Goal: Task Accomplishment & Management: Use online tool/utility

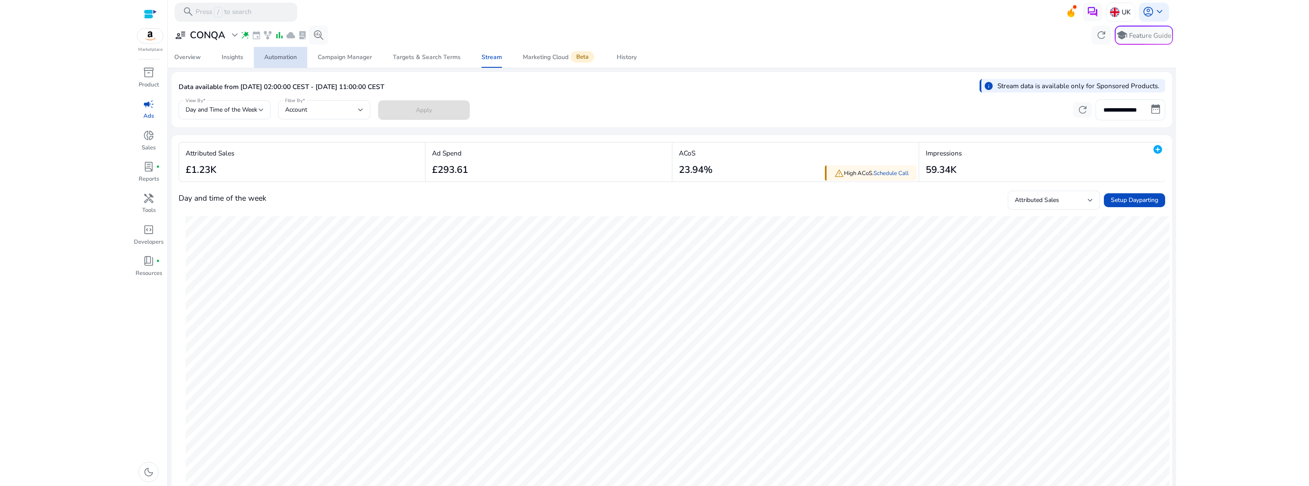
click at [274, 57] on div "Automation" at bounding box center [280, 57] width 33 height 6
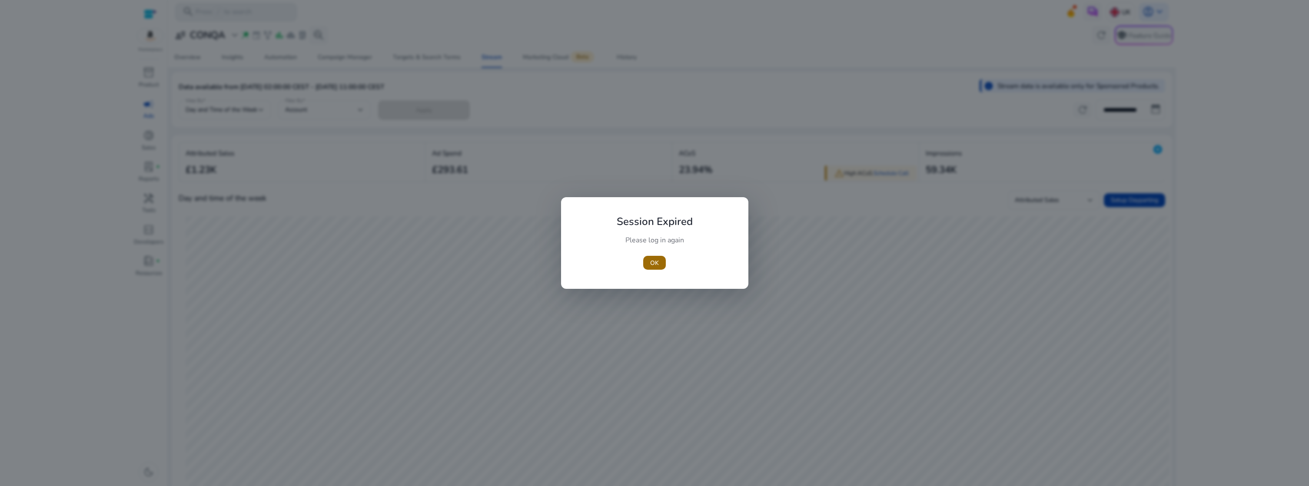
click at [663, 265] on span "button" at bounding box center [654, 263] width 23 height 21
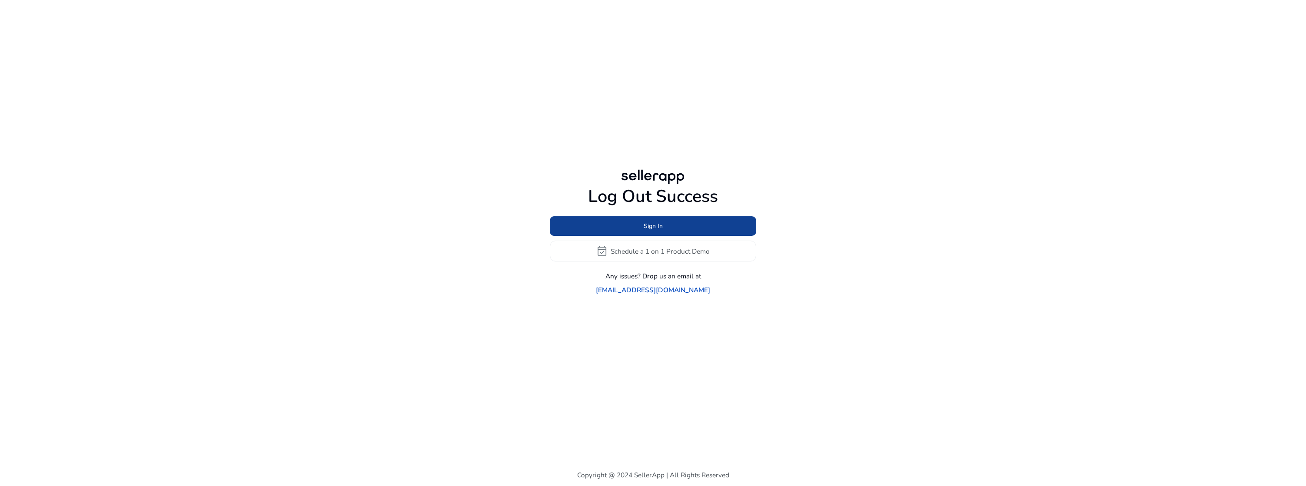
click at [644, 231] on span "Sign In" at bounding box center [653, 226] width 19 height 9
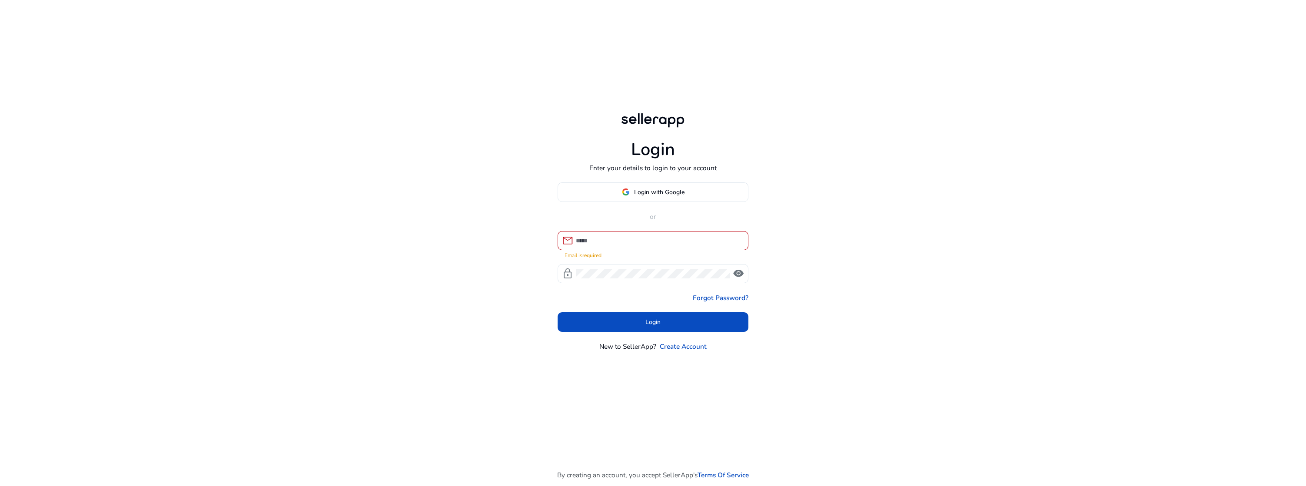
type input "**********"
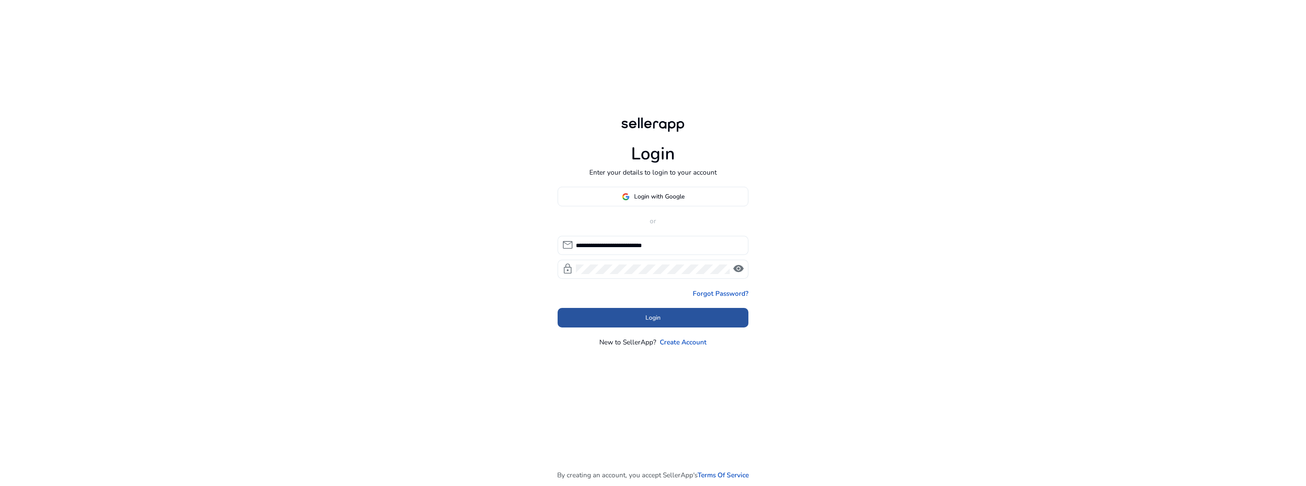
click at [692, 314] on span at bounding box center [653, 317] width 191 height 21
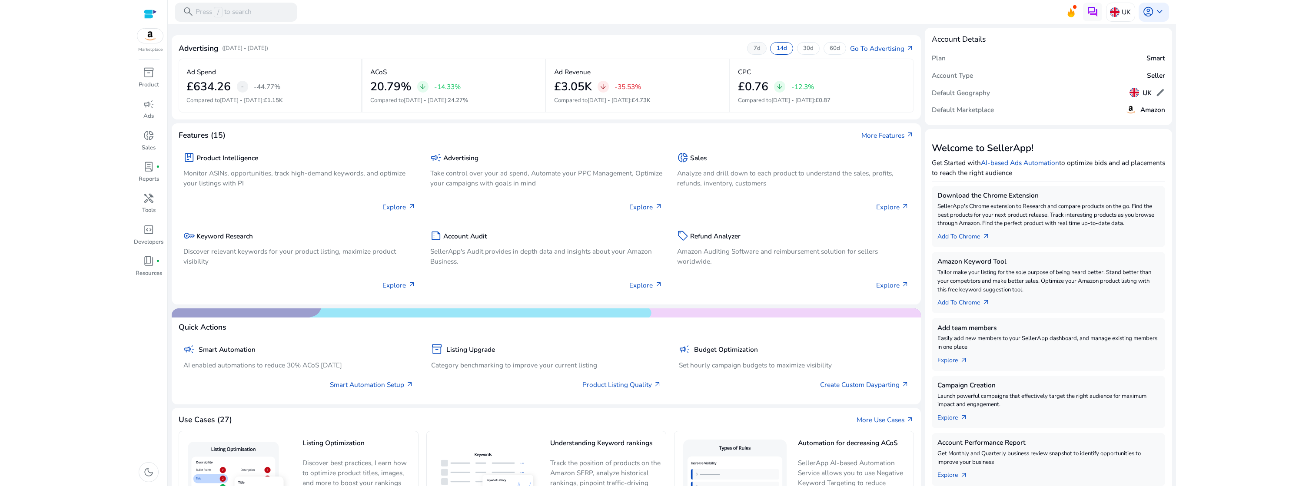
click at [754, 48] on p "7d" at bounding box center [757, 49] width 7 height 8
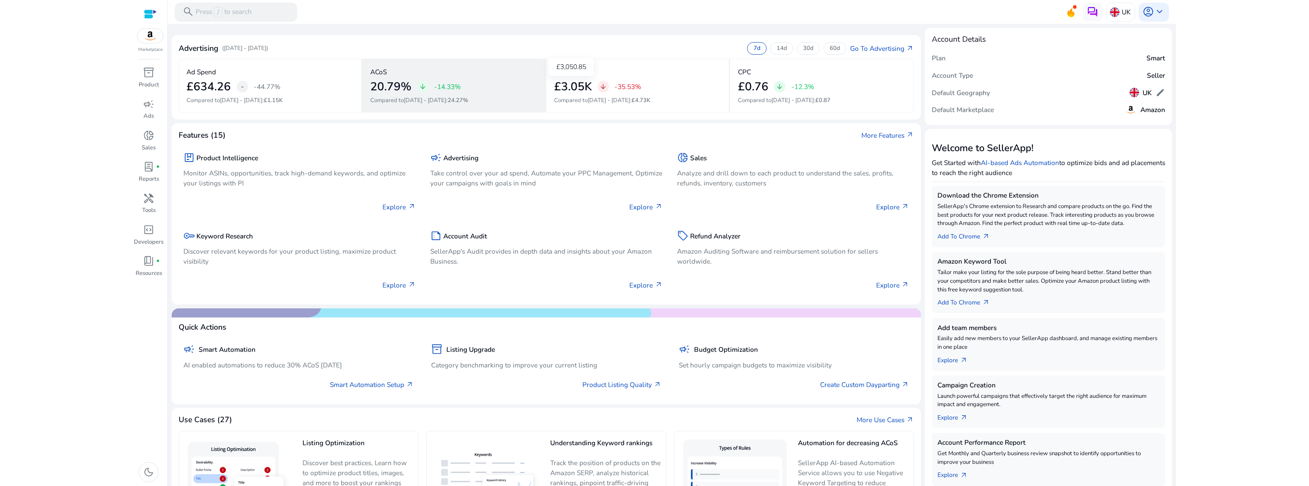
drag, startPoint x: 649, startPoint y: 86, endPoint x: 543, endPoint y: 87, distance: 105.6
click at [543, 87] on div "Ad Spend £634.26 - -44.77% Compared to Sep 21 - Sep 27 : £1.15K ACoS 20.79% arr…" at bounding box center [547, 86] width 736 height 54
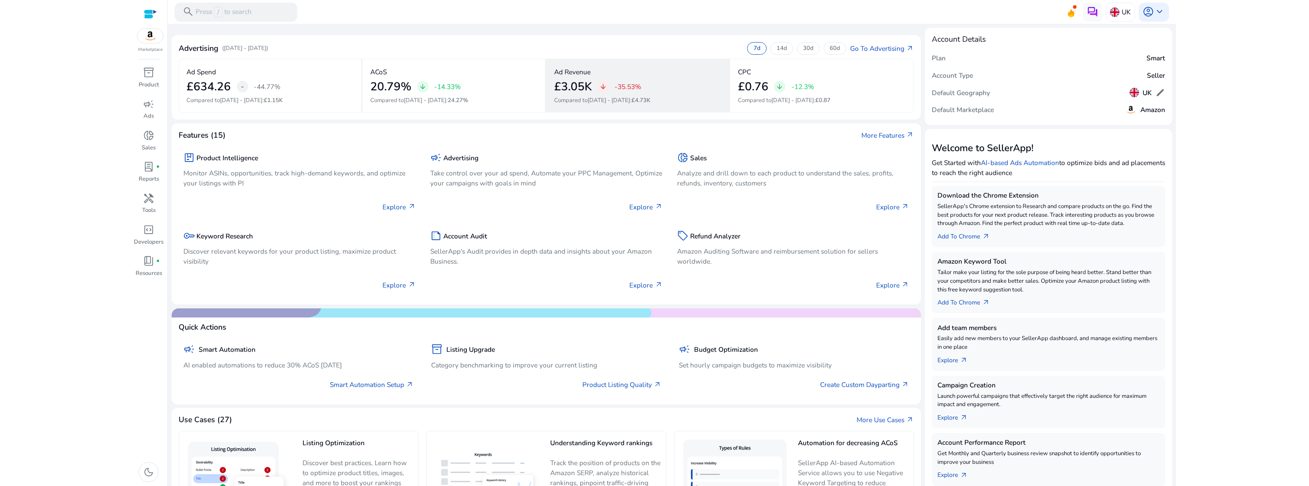
click at [572, 108] on div "Ad Revenue £3.05K arrow_downward -35.53% Compared to Sep 21 - Sep 27 : £4.73K" at bounding box center [638, 86] width 184 height 54
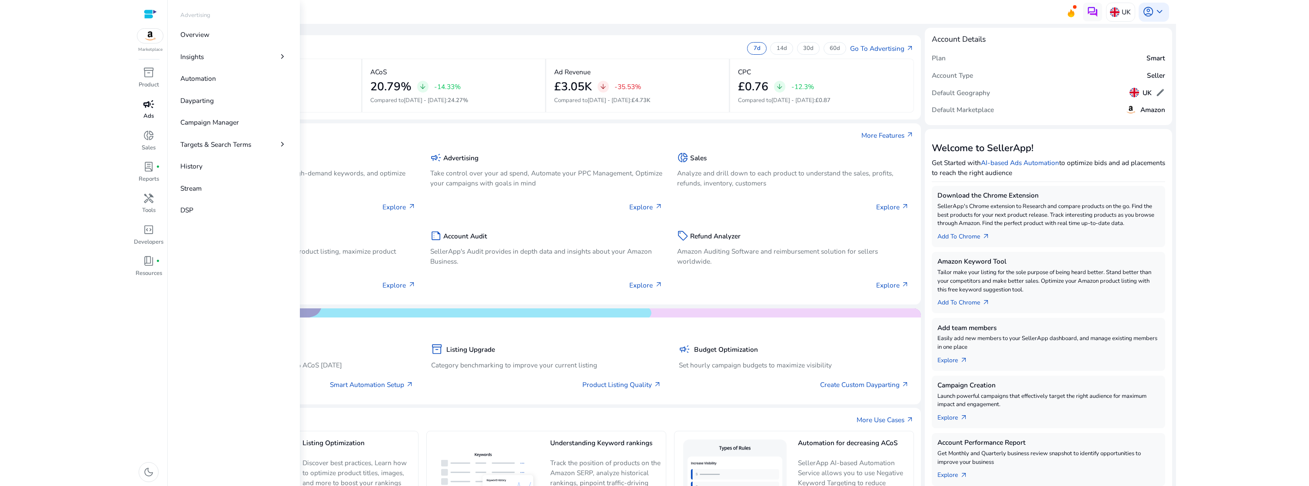
click at [150, 108] on span "campaign" at bounding box center [148, 104] width 11 height 11
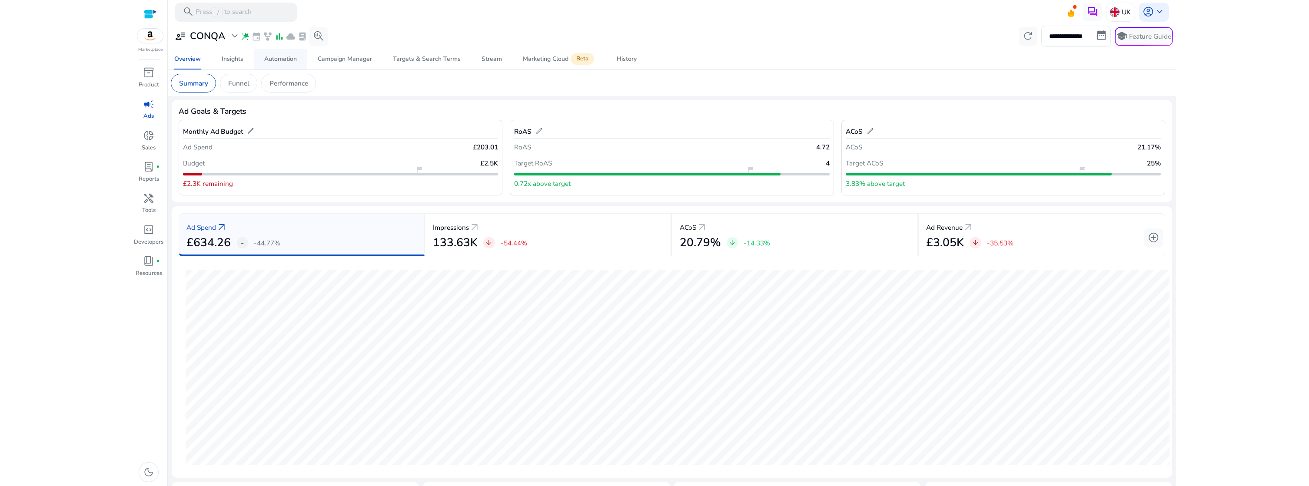
click at [293, 62] on div "Automation" at bounding box center [280, 59] width 33 height 6
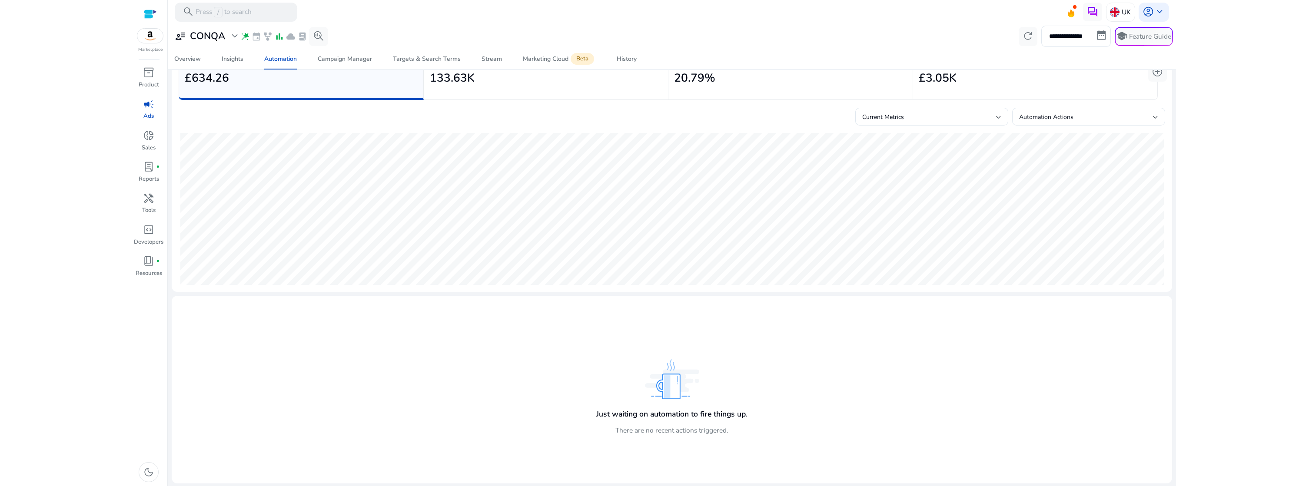
scroll to position [63, 0]
click at [630, 56] on div "History" at bounding box center [627, 59] width 20 height 6
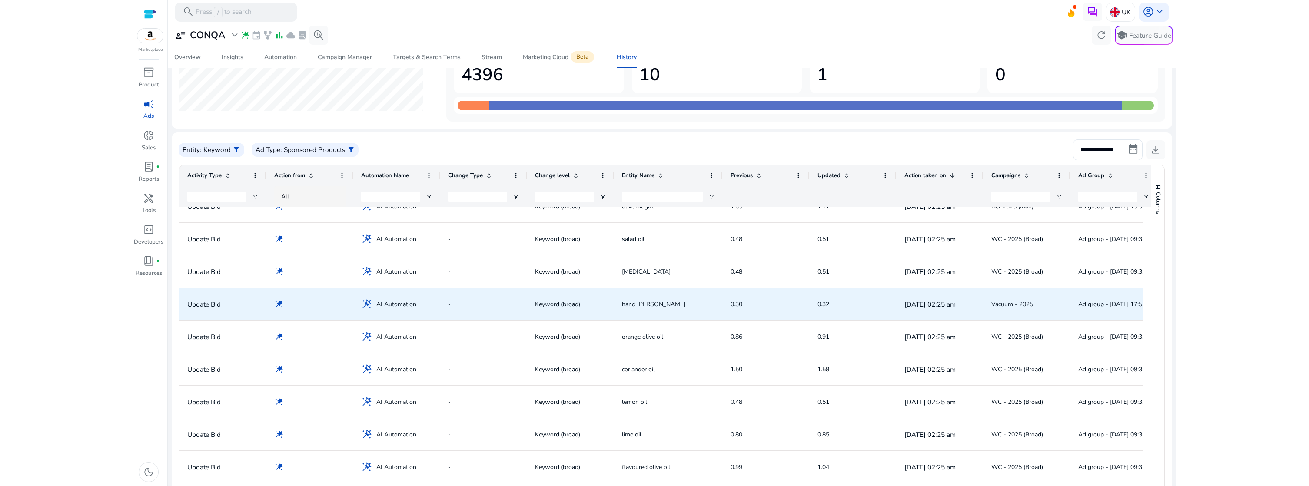
scroll to position [99, 0]
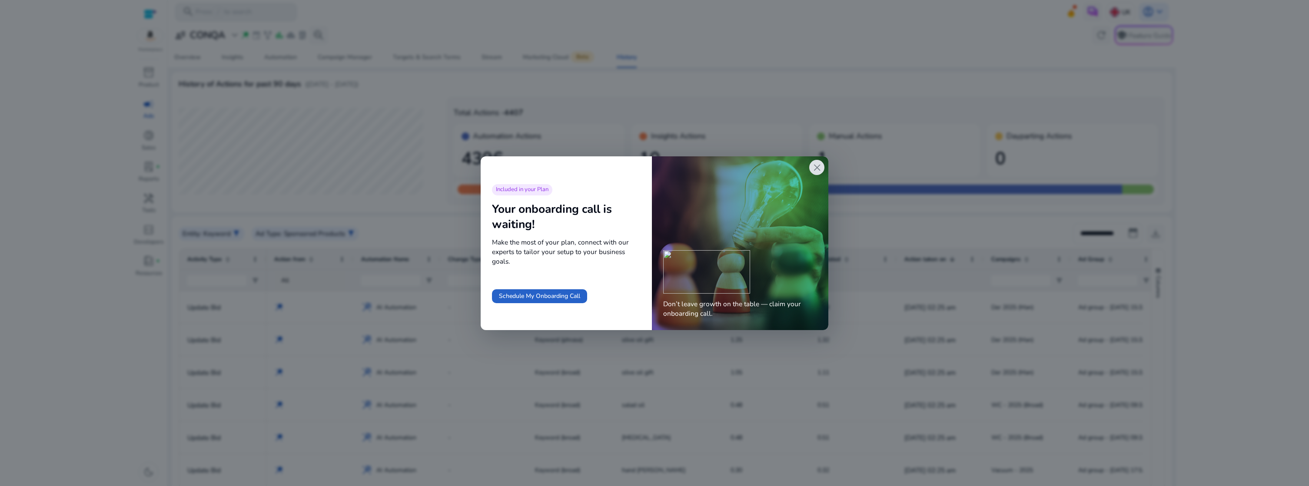
scroll to position [99, 0]
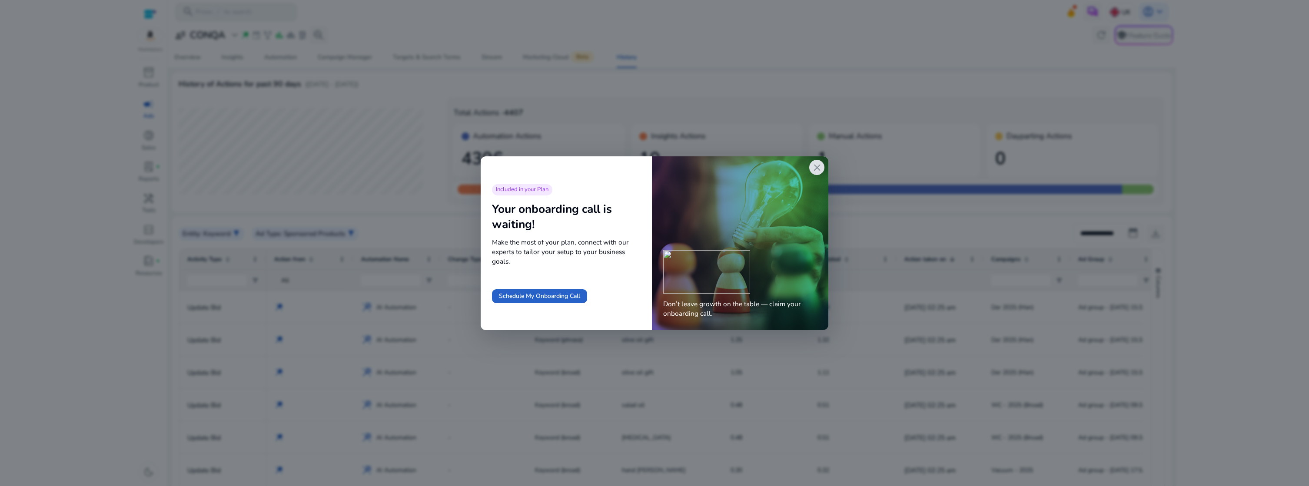
scroll to position [99, 0]
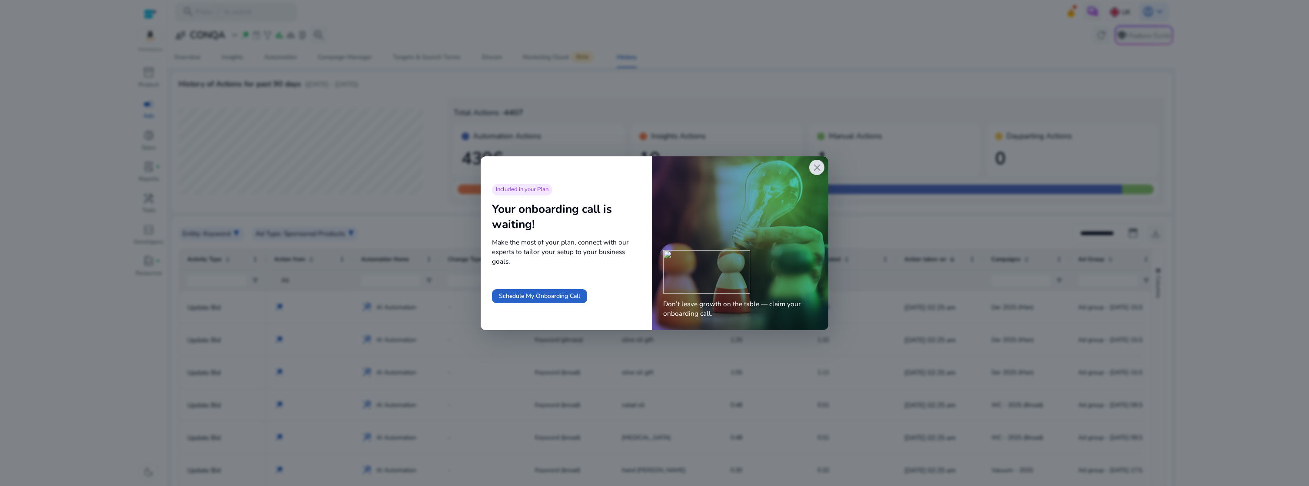
scroll to position [99, 0]
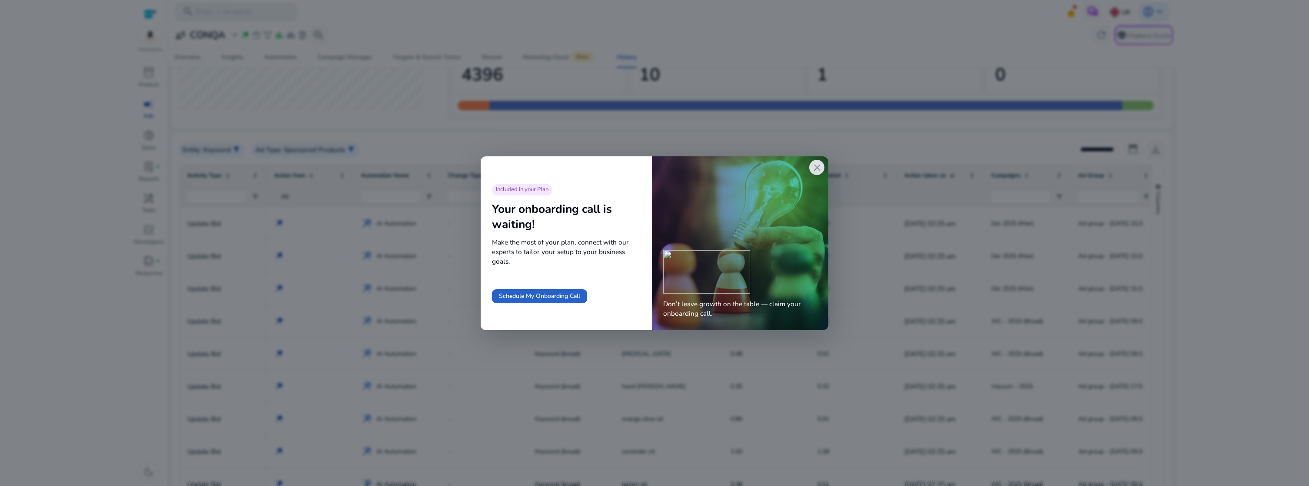
scroll to position [99, 0]
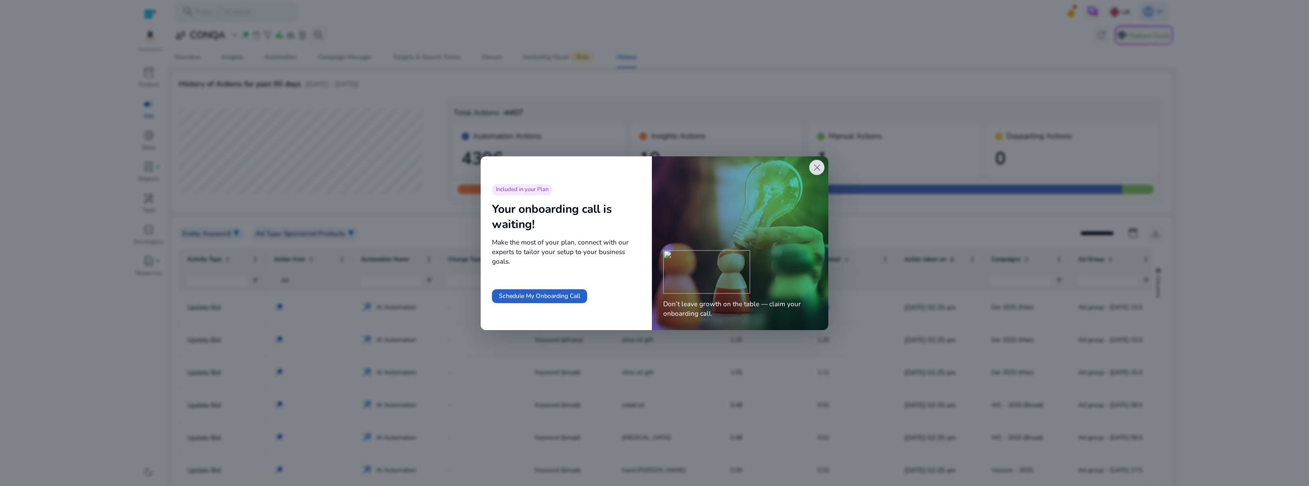
scroll to position [99, 0]
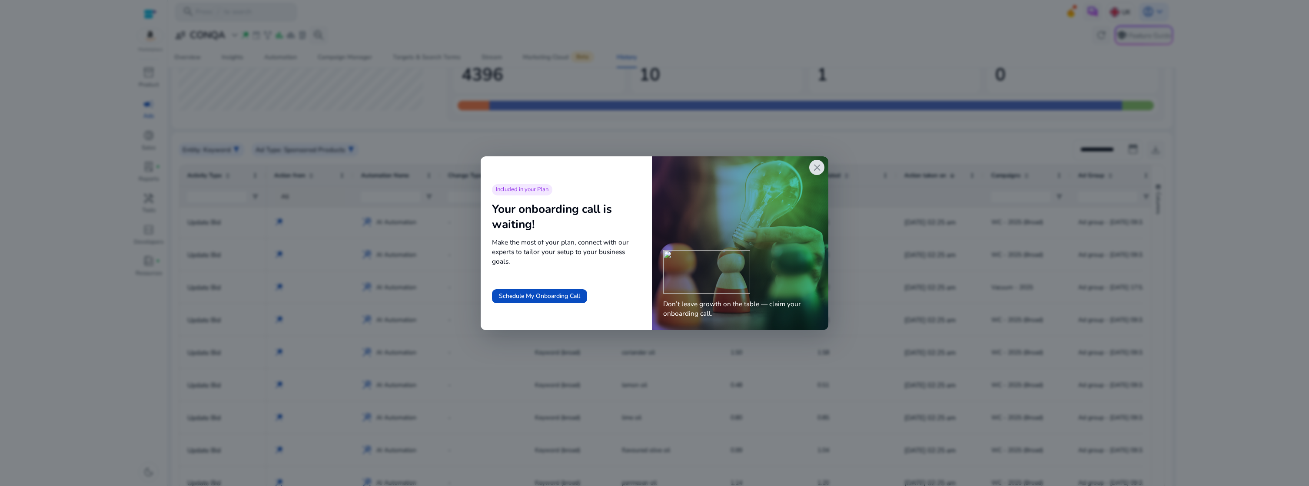
click at [819, 173] on span "close" at bounding box center [817, 167] width 11 height 11
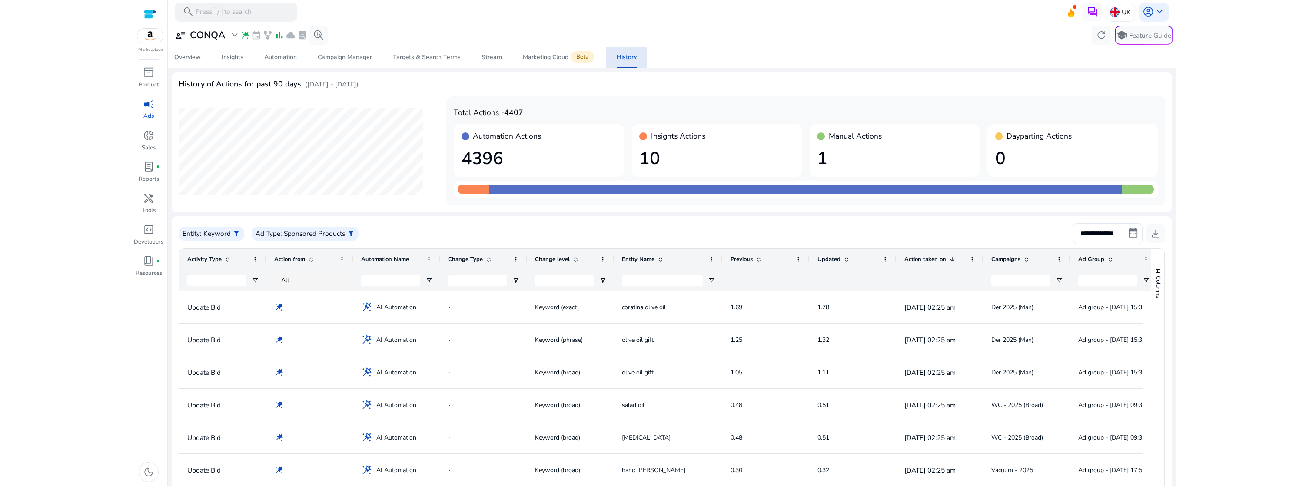
scroll to position [99, 0]
click at [283, 63] on span "Automation" at bounding box center [280, 57] width 33 height 21
